Goal: Task Accomplishment & Management: Use online tool/utility

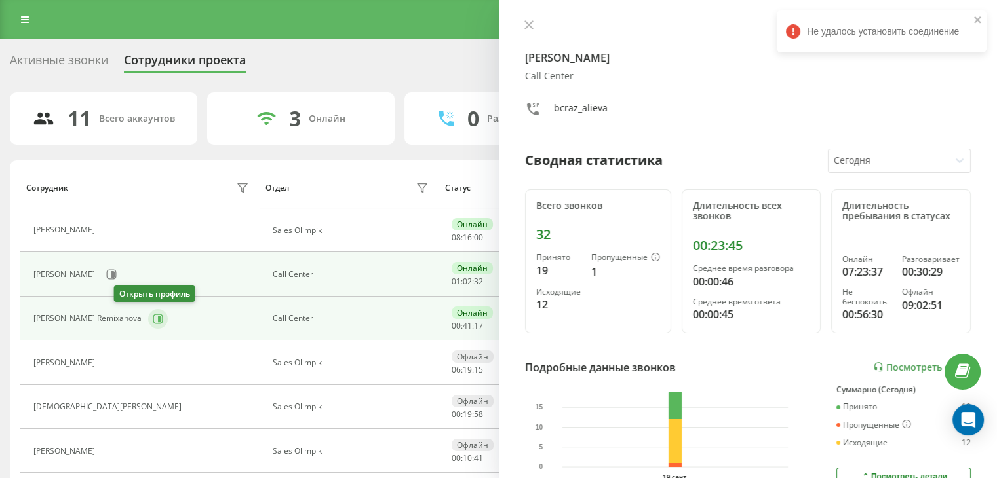
click at [153, 314] on icon at bounding box center [158, 319] width 10 height 10
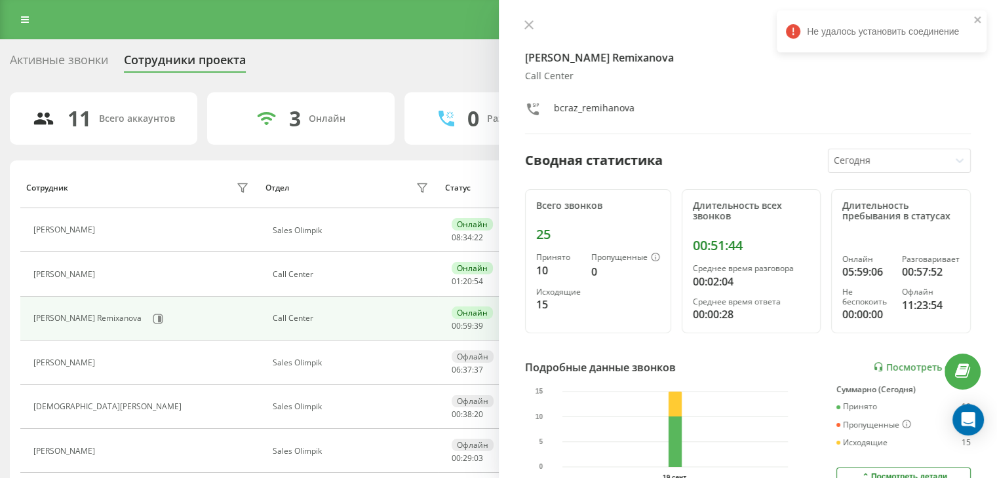
click at [22, 16] on icon at bounding box center [25, 19] width 8 height 9
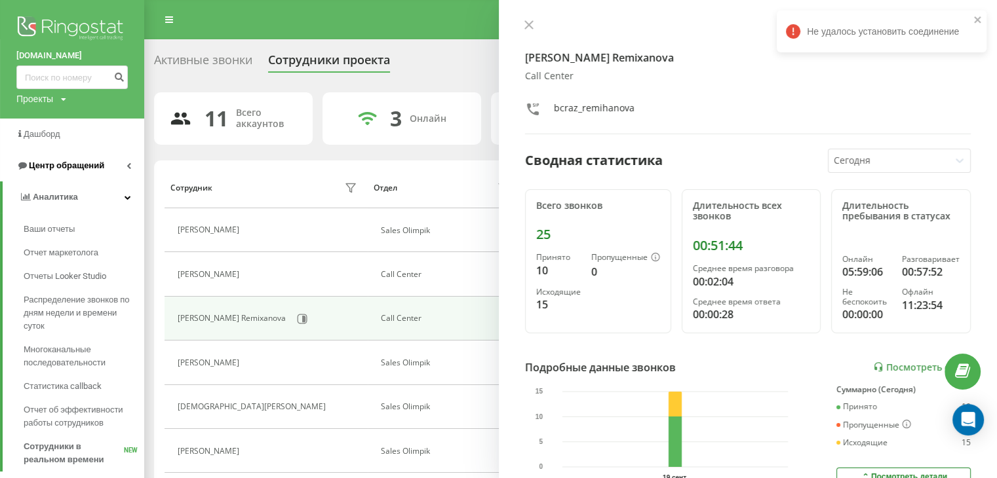
click at [76, 166] on span "Центр обращений" at bounding box center [66, 166] width 75 height 10
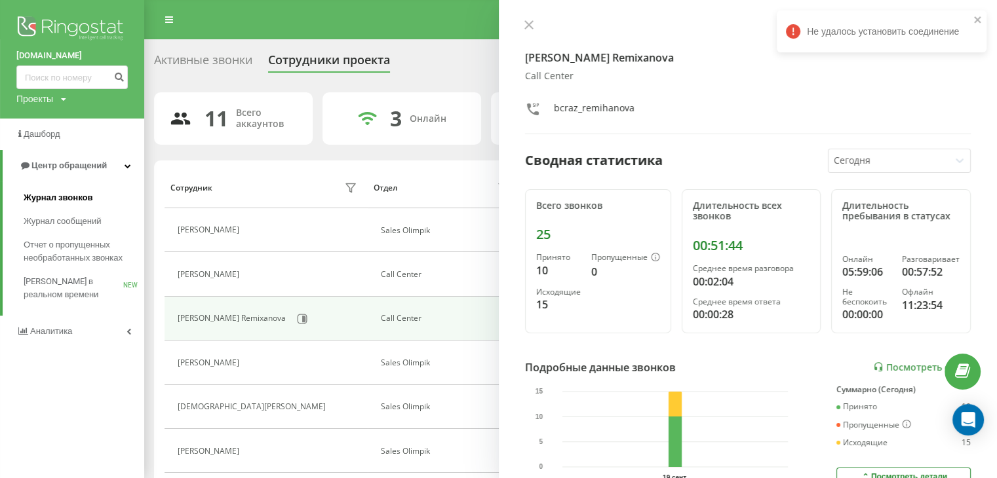
click at [62, 202] on span "Журнал звонков" at bounding box center [58, 197] width 69 height 13
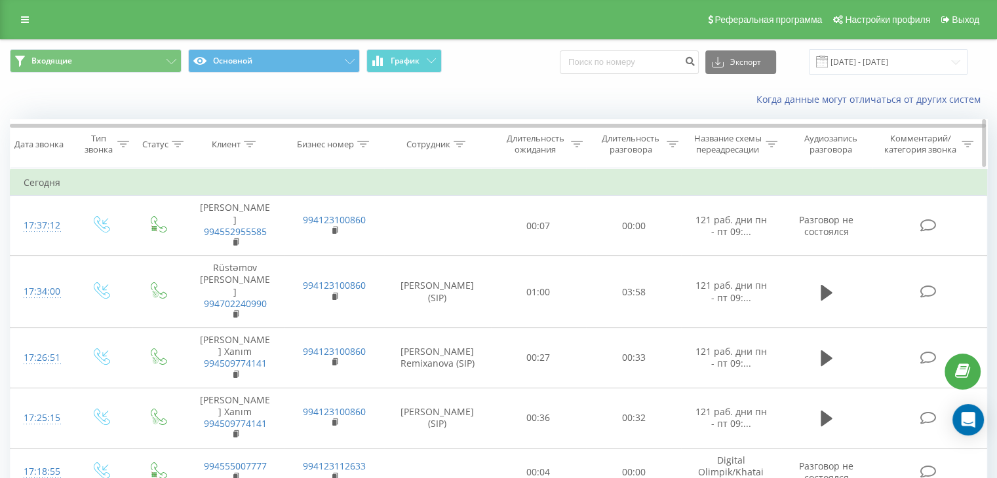
click at [452, 147] on div "Сотрудник" at bounding box center [435, 144] width 59 height 11
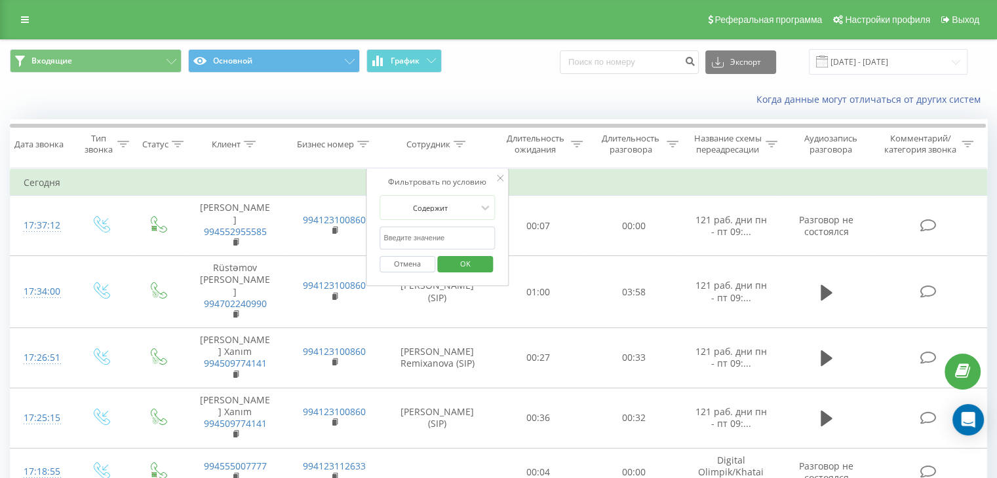
click at [461, 245] on input "text" at bounding box center [436, 238] width 115 height 23
type input "Elyanur"
click at [468, 265] on span "OK" at bounding box center [465, 264] width 37 height 20
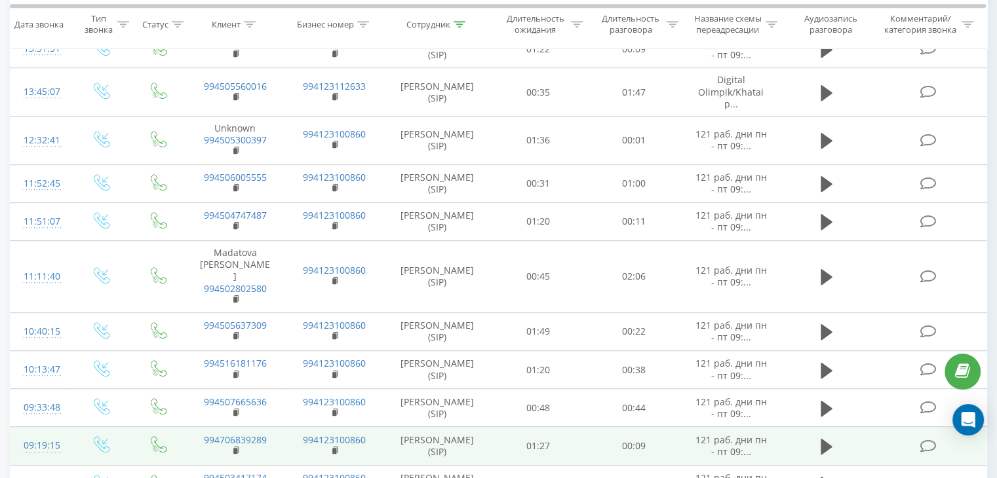
scroll to position [721, 0]
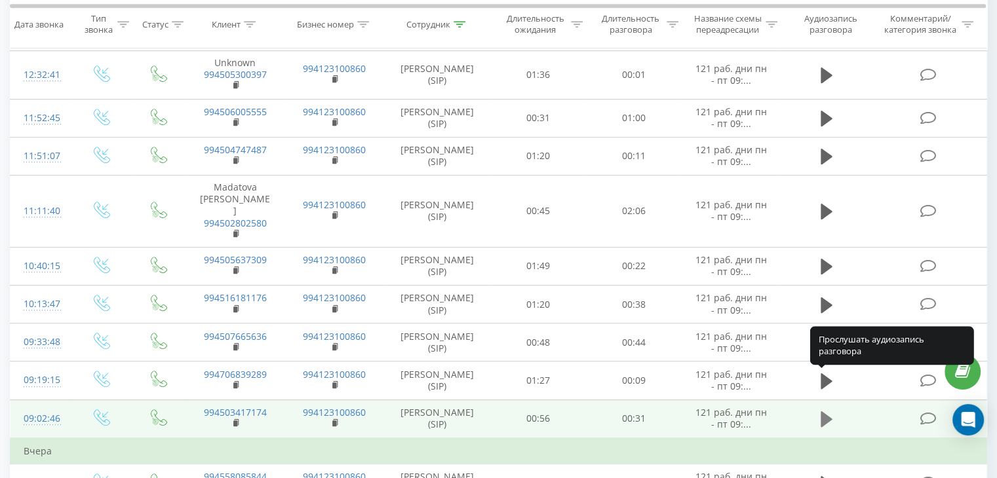
click at [826, 411] on icon at bounding box center [826, 419] width 12 height 16
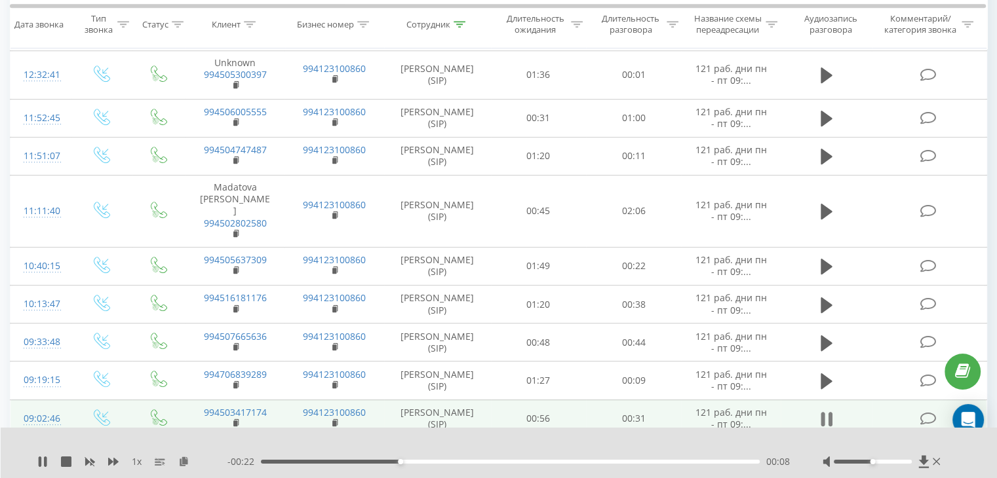
click at [822, 412] on icon at bounding box center [822, 419] width 4 height 14
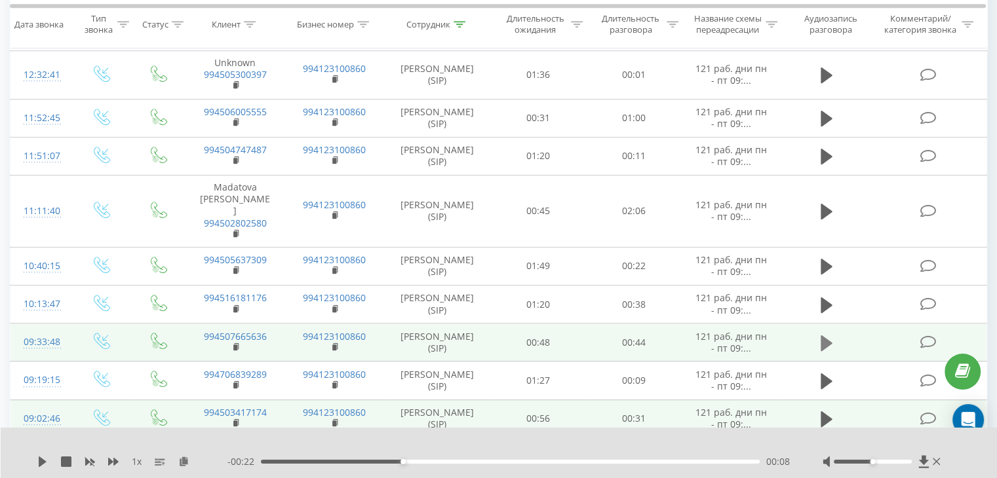
click at [824, 335] on icon at bounding box center [826, 343] width 12 height 16
click at [826, 334] on icon at bounding box center [826, 343] width 12 height 18
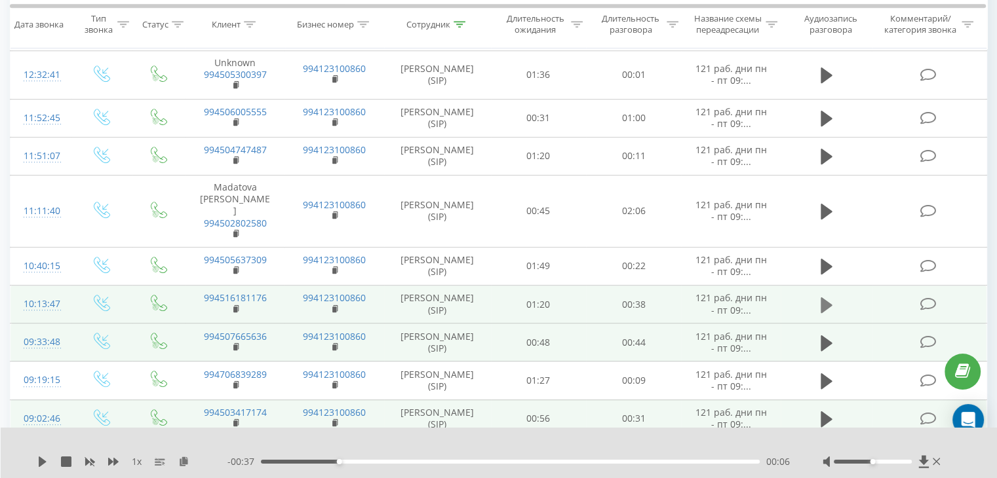
click at [825, 297] on icon at bounding box center [826, 305] width 12 height 16
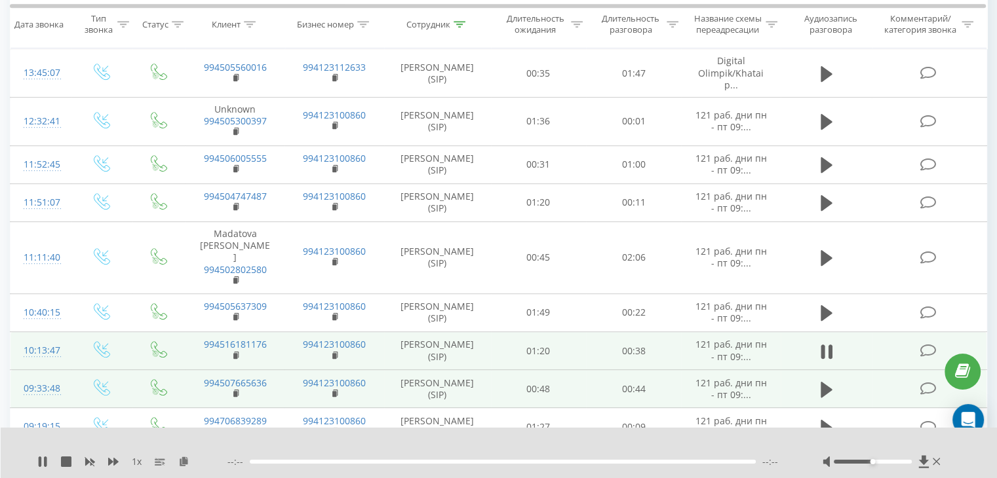
scroll to position [655, 0]
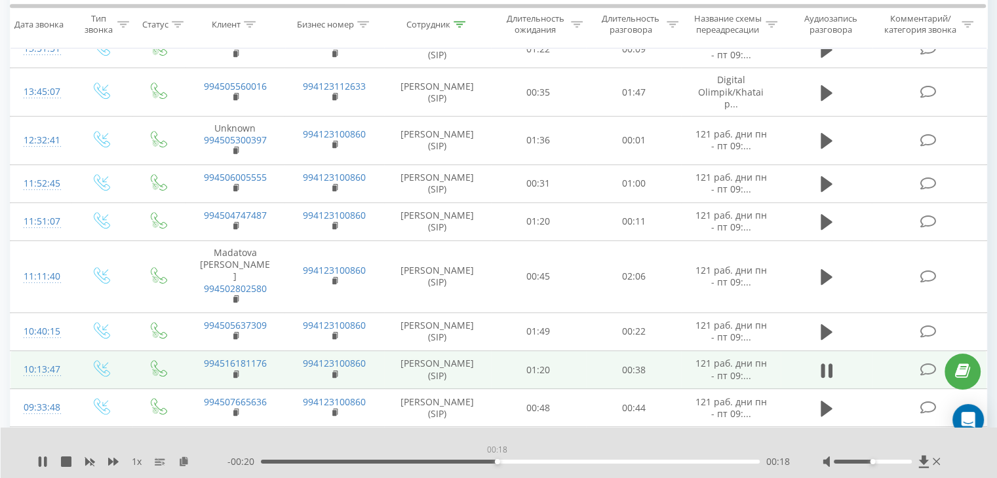
click at [497, 461] on div "00:18" at bounding box center [510, 462] width 499 height 4
click at [830, 364] on icon at bounding box center [829, 371] width 4 height 14
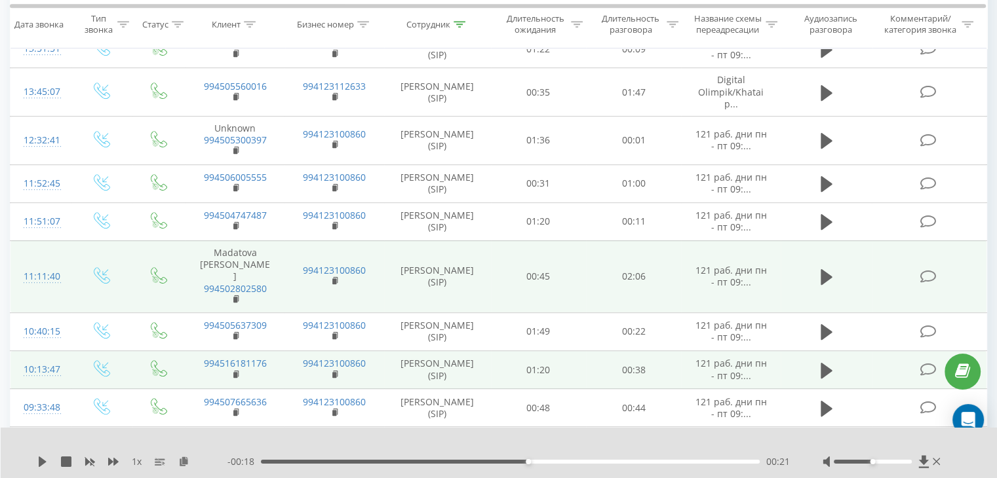
scroll to position [524, 0]
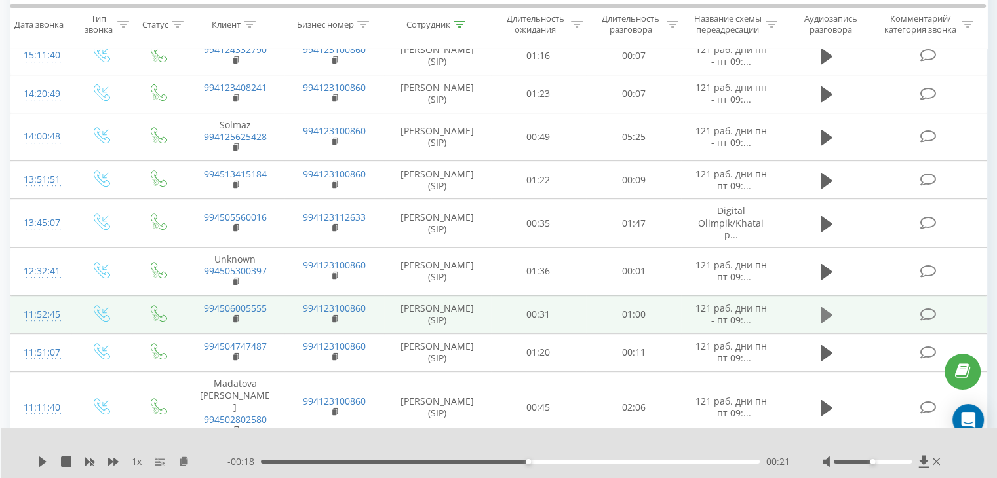
click at [824, 307] on icon at bounding box center [826, 315] width 12 height 16
click at [482, 460] on div "00:00" at bounding box center [510, 462] width 499 height 4
click at [823, 308] on icon at bounding box center [822, 315] width 4 height 14
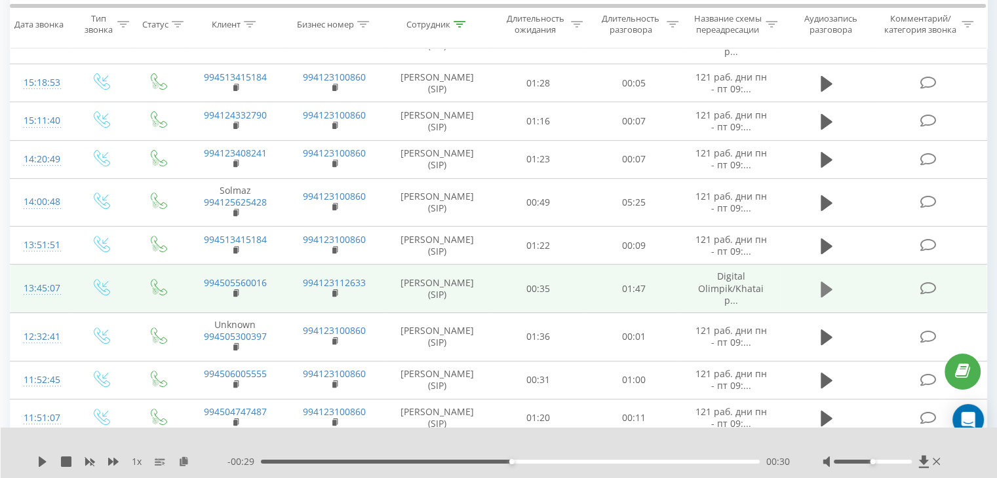
click at [827, 281] on icon at bounding box center [826, 289] width 12 height 16
click at [826, 280] on icon at bounding box center [826, 289] width 12 height 18
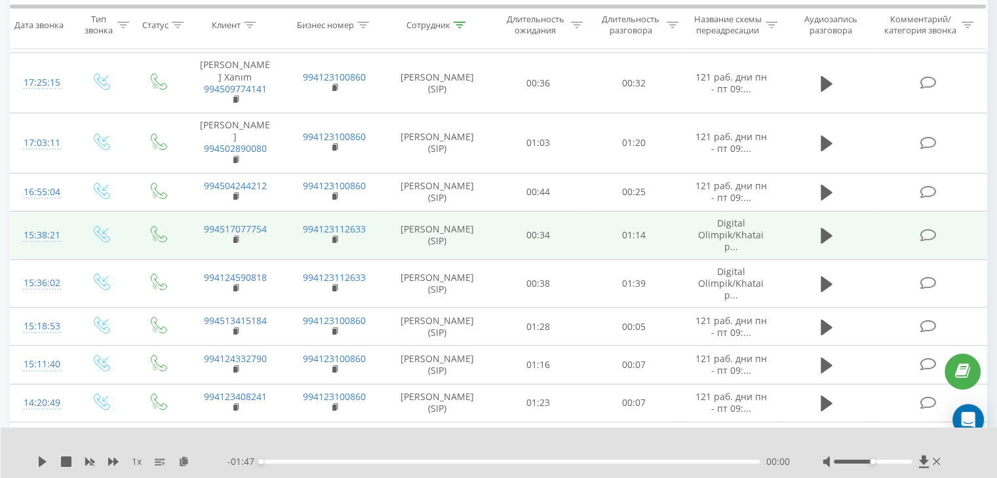
scroll to position [197, 0]
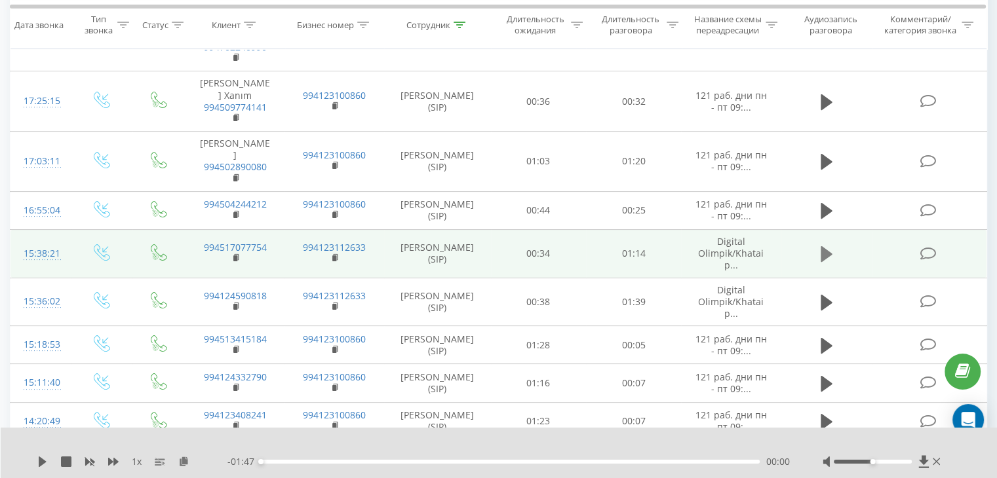
click at [820, 245] on icon at bounding box center [826, 254] width 12 height 18
click at [419, 465] on div "- 01:11 00:02 00:02" at bounding box center [508, 461] width 562 height 13
click at [463, 465] on div "- 01:11 00:03 00:03" at bounding box center [508, 461] width 562 height 13
click at [463, 460] on div "00:30" at bounding box center [510, 462] width 499 height 4
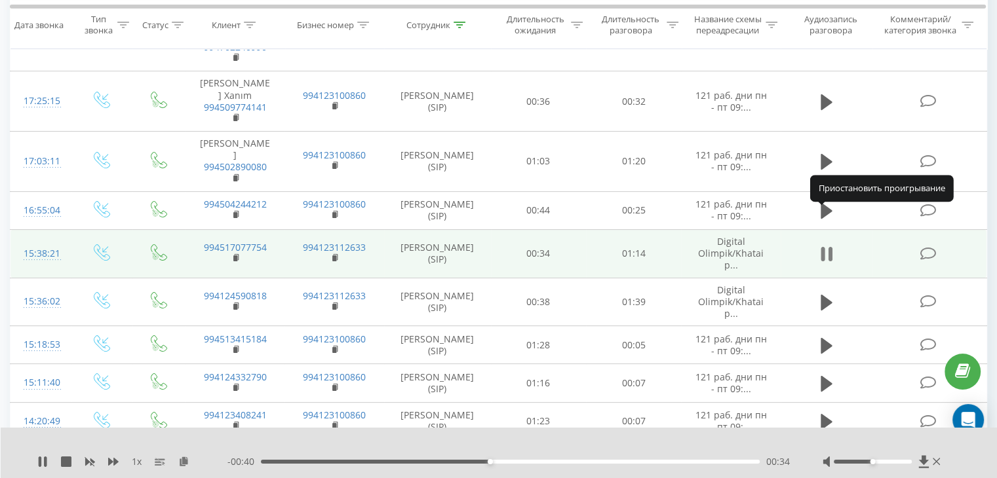
click at [824, 247] on icon at bounding box center [822, 254] width 4 height 14
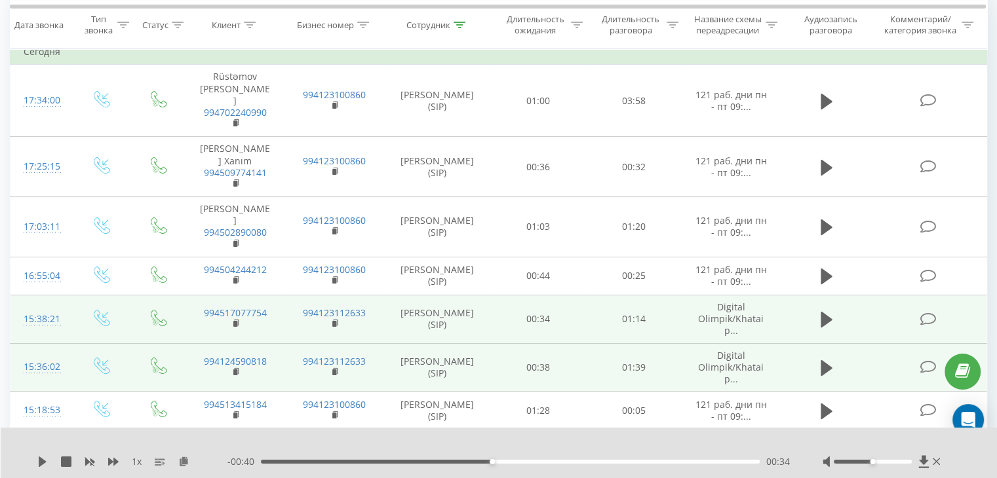
scroll to position [66, 0]
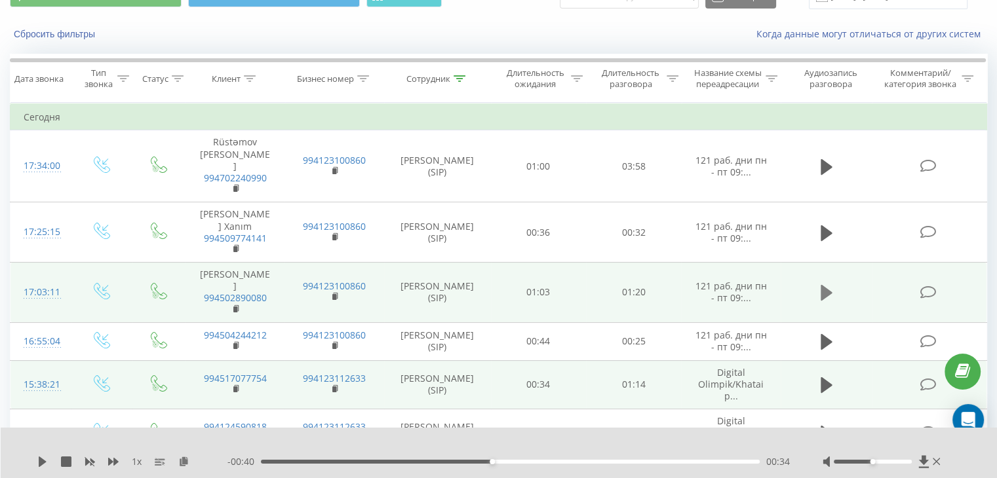
click at [824, 285] on icon at bounding box center [826, 293] width 12 height 16
click at [820, 286] on icon at bounding box center [822, 293] width 4 height 14
